Goal: Check status

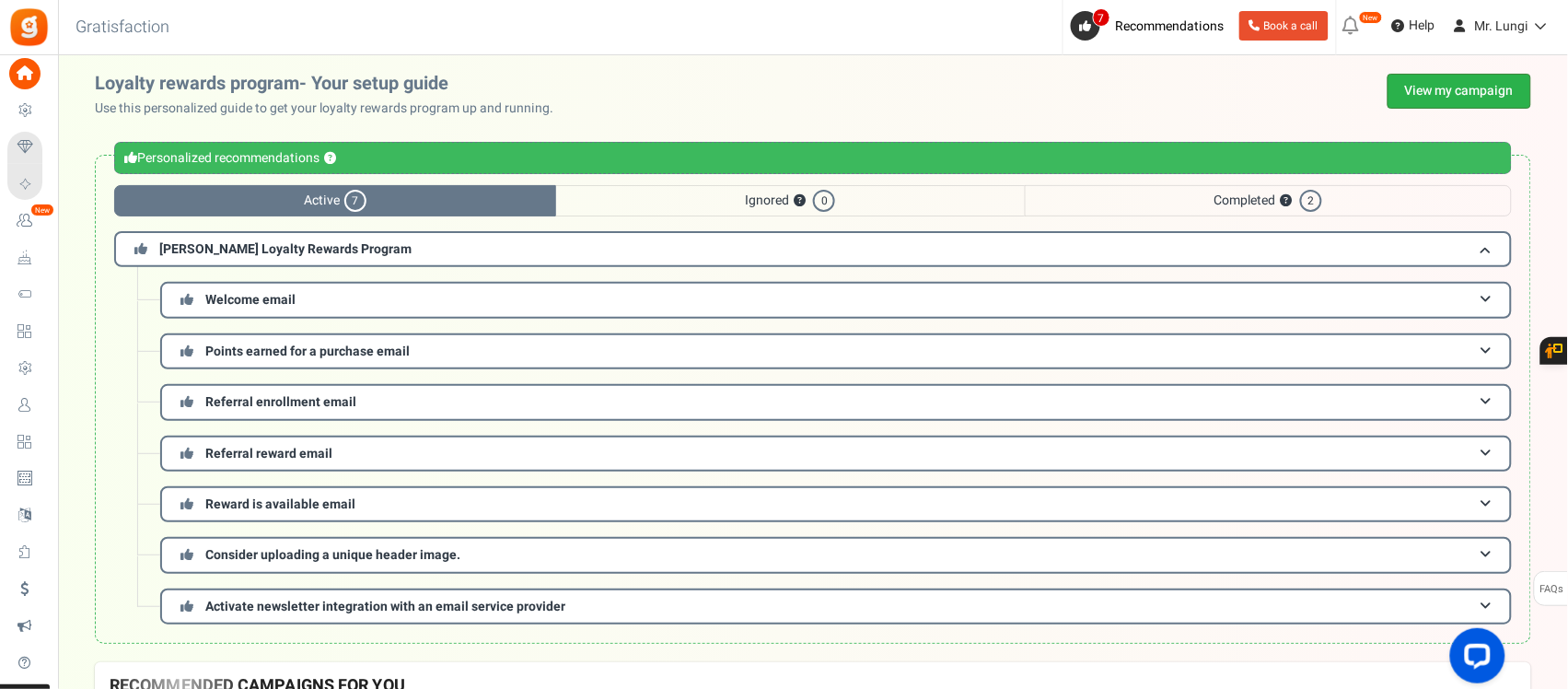
click at [1433, 85] on link "View my campaign" at bounding box center [1460, 91] width 144 height 35
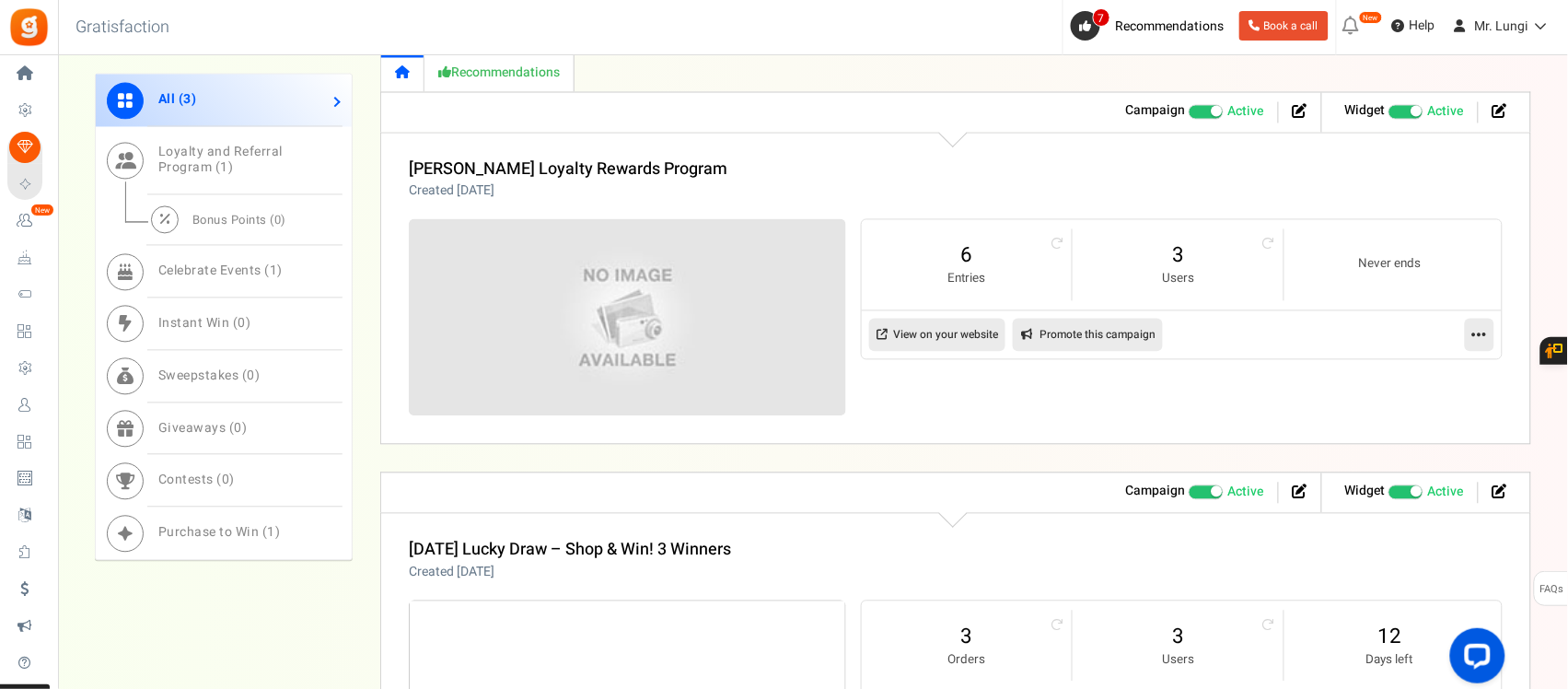
scroll to position [1037, 0]
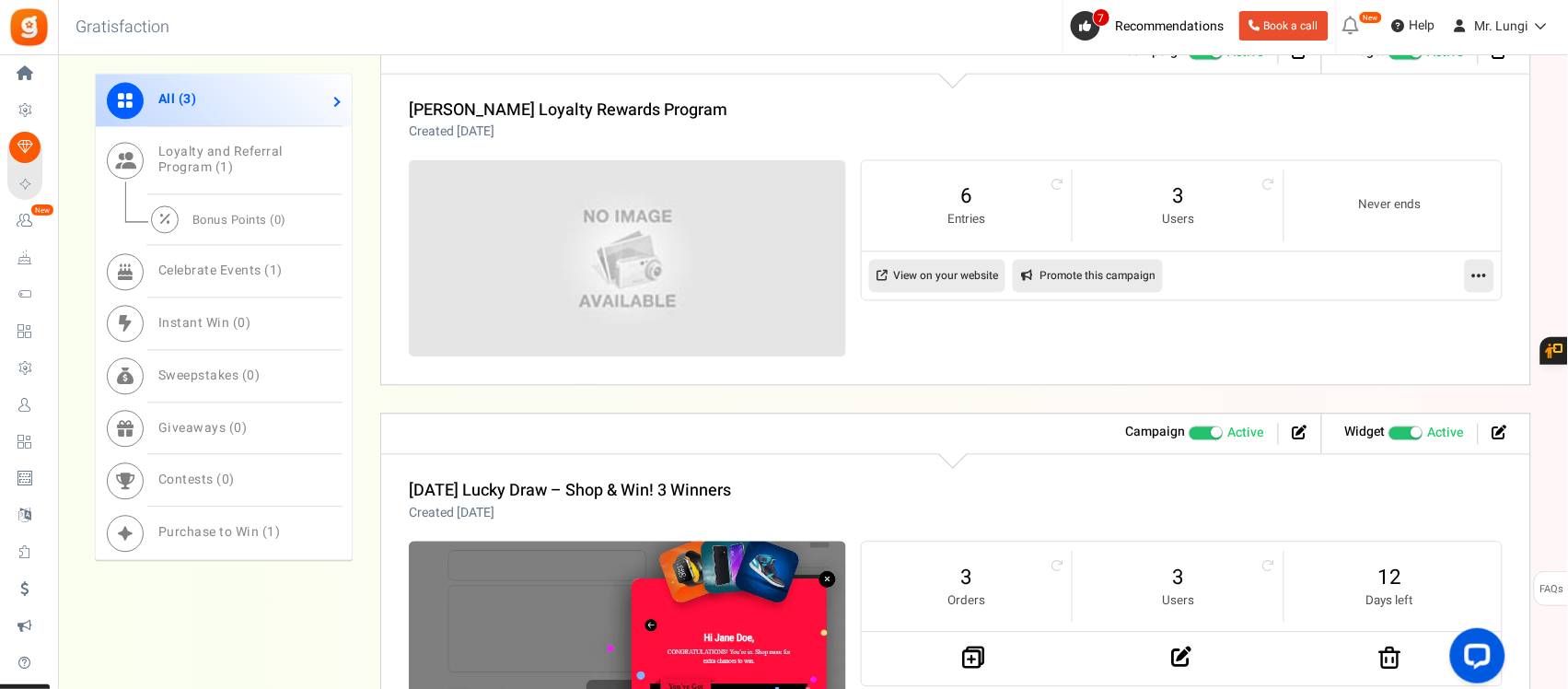
click at [1194, 218] on small "Users" at bounding box center [1178, 221] width 173 height 18
click at [974, 222] on small "Entries" at bounding box center [967, 221] width 173 height 18
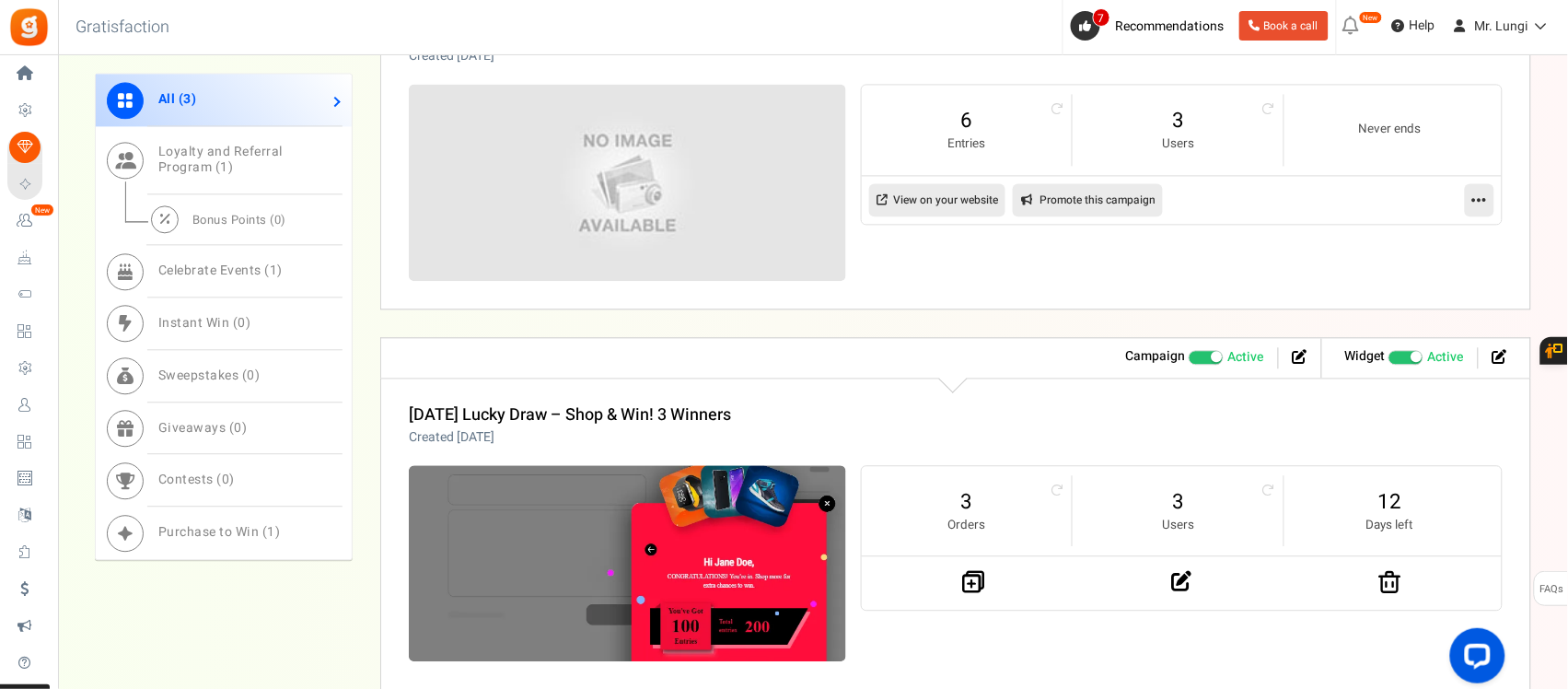
scroll to position [1267, 0]
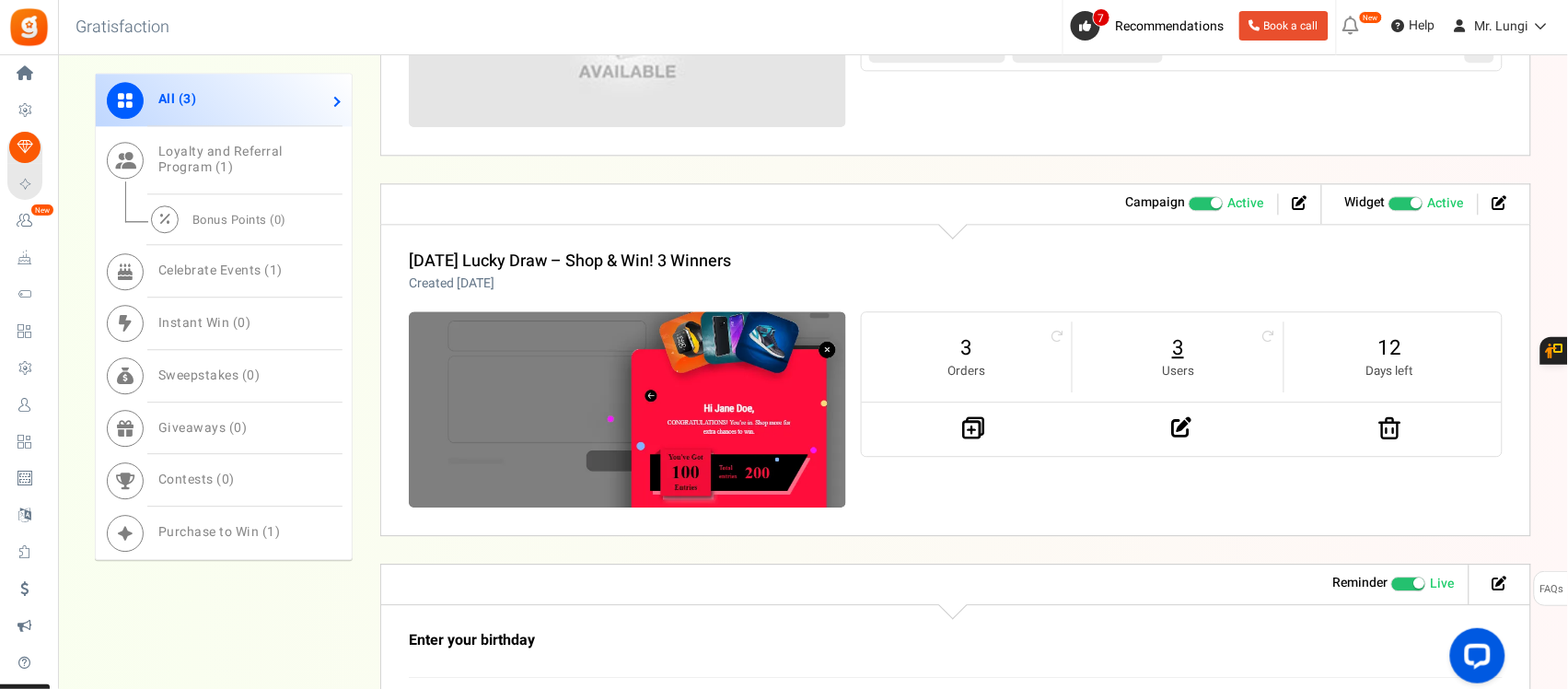
click at [1179, 349] on link "3" at bounding box center [1178, 349] width 173 height 30
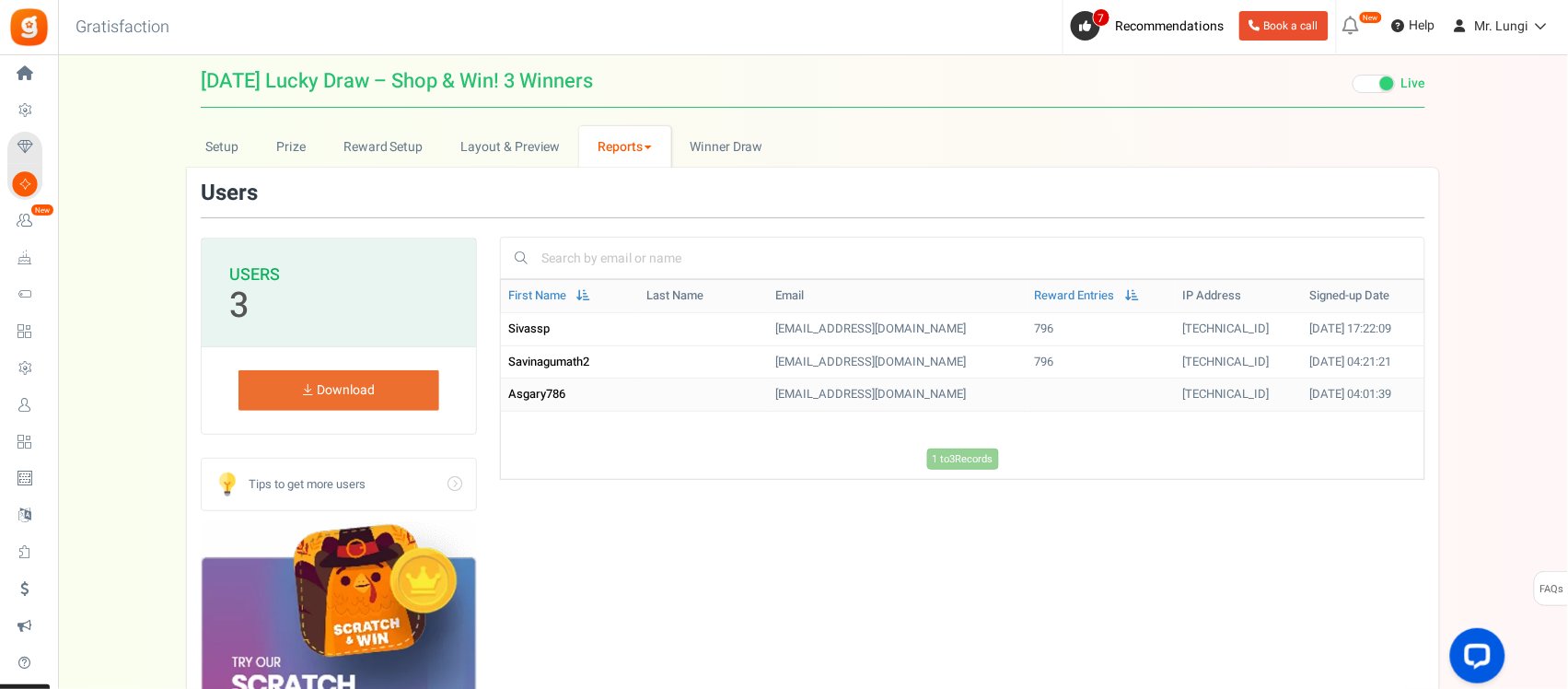
click at [808, 401] on td "[EMAIL_ADDRESS][DOMAIN_NAME]" at bounding box center [898, 395] width 259 height 33
click at [518, 389] on span "asgary786" at bounding box center [537, 393] width 57 height 18
click at [520, 391] on span "asgary786" at bounding box center [537, 393] width 57 height 18
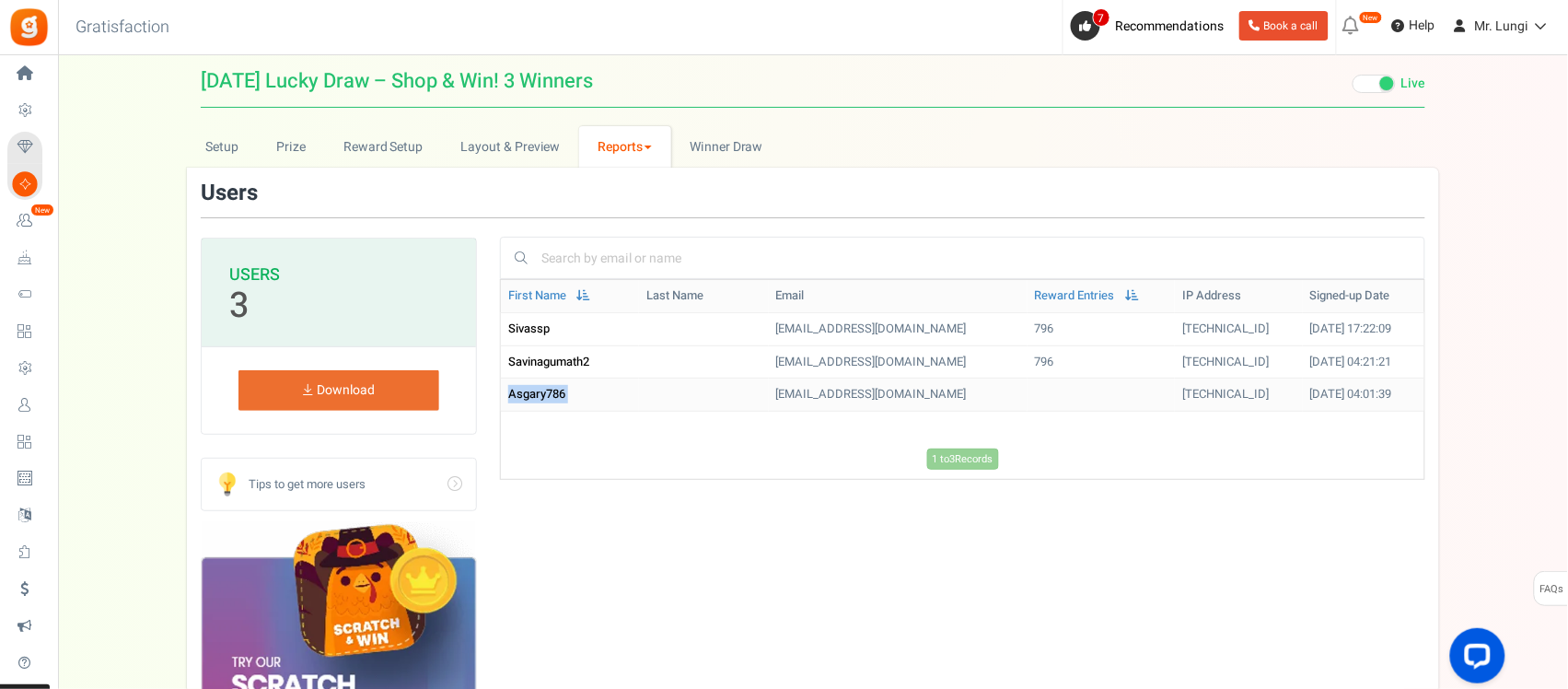
click at [537, 399] on span "asgary786" at bounding box center [537, 393] width 57 height 18
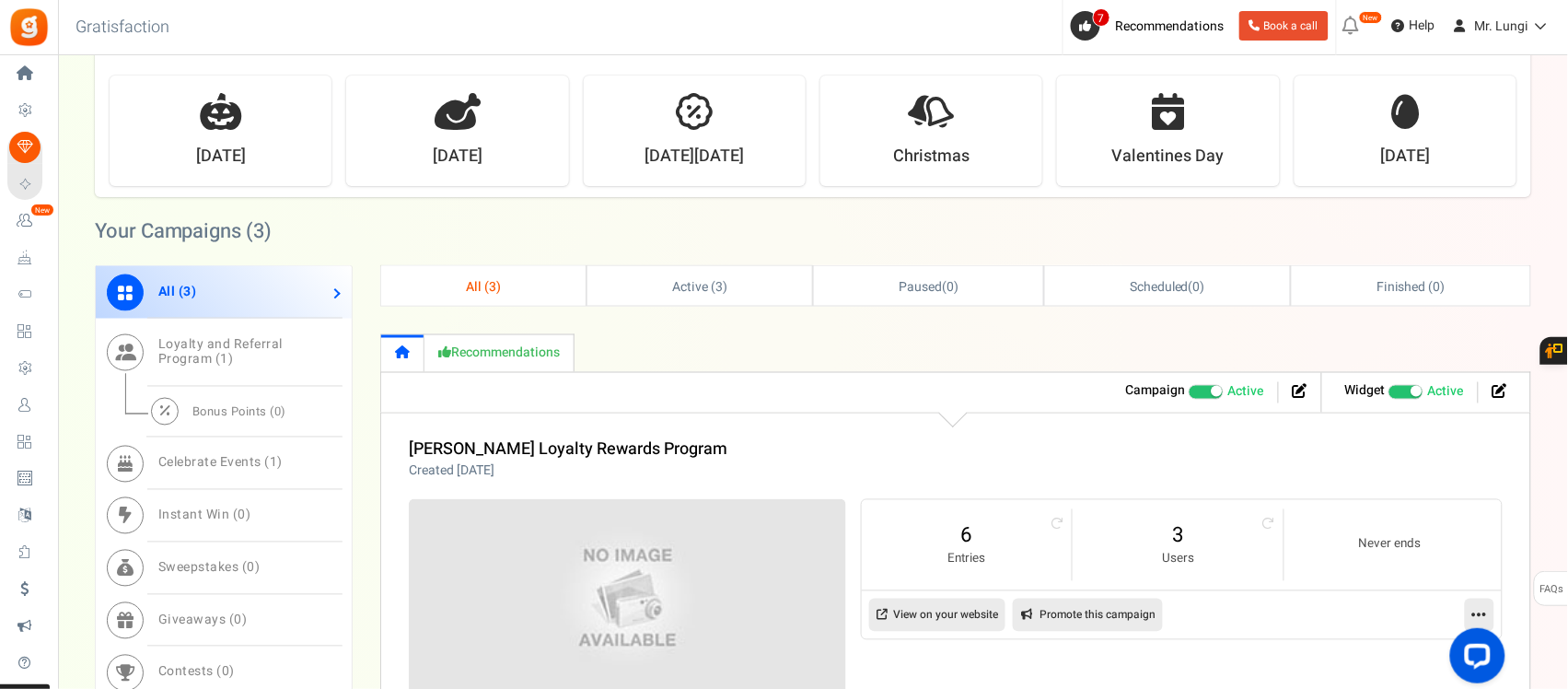
scroll to position [922, 0]
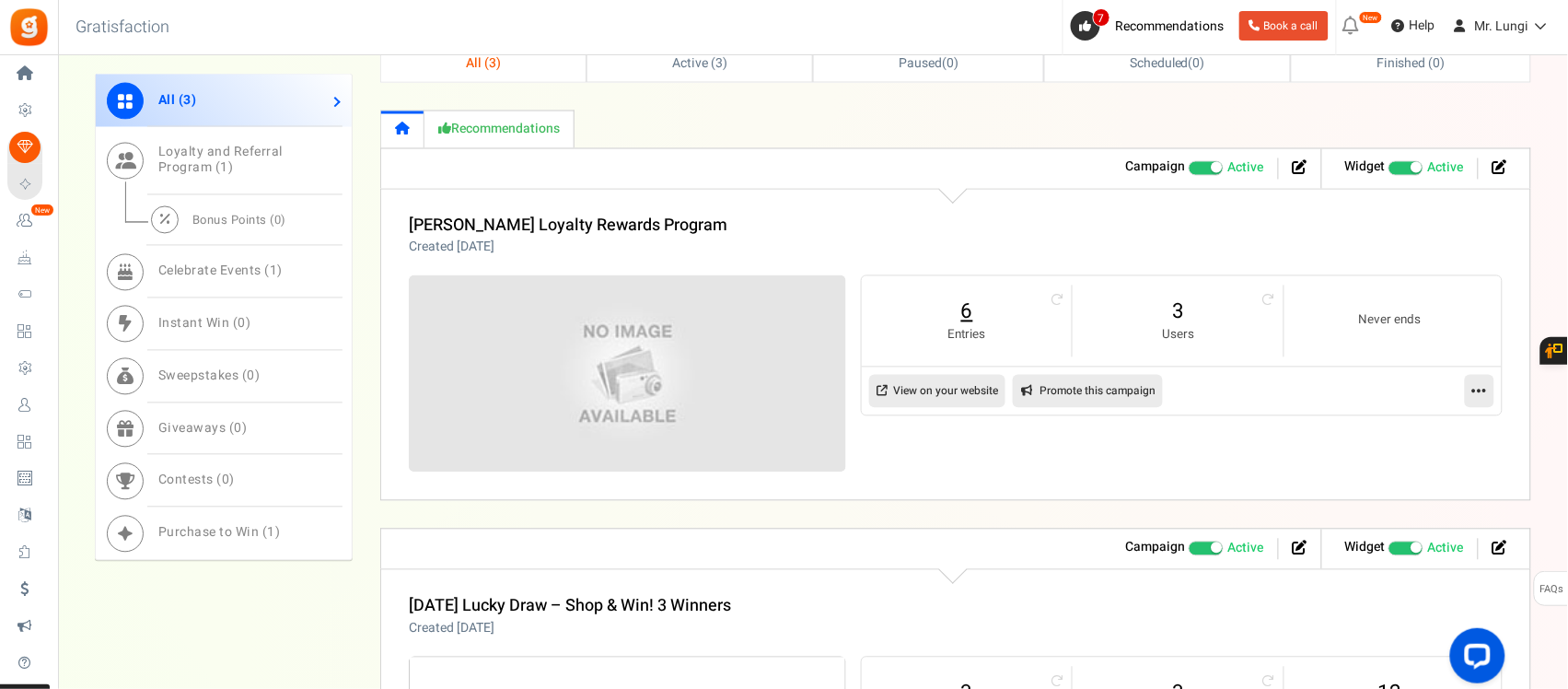
click at [963, 313] on link "6" at bounding box center [967, 313] width 173 height 30
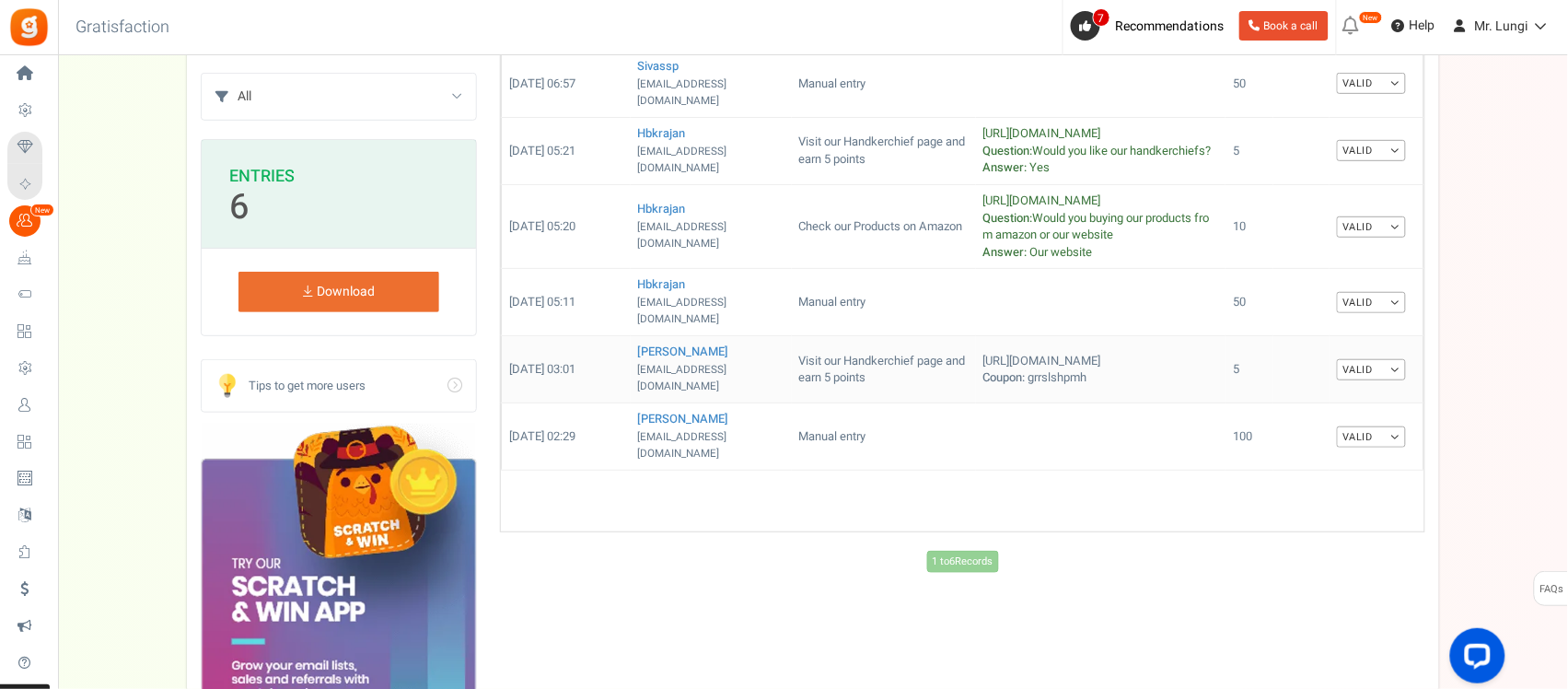
scroll to position [124, 0]
